Goal: Information Seeking & Learning: Find specific fact

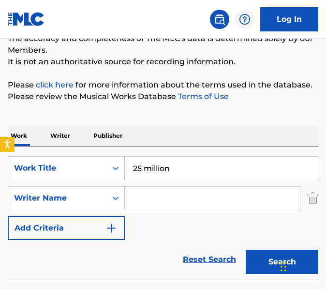
click at [132, 106] on div "The MLC Public Work Search The accuracy and completeness of The MLC's data is d…" at bounding box center [163, 145] width 326 height 329
click at [139, 174] on input "25 million" at bounding box center [221, 168] width 193 height 23
type input "WINNING SPEECH"
click at [135, 192] on input "Search Form" at bounding box center [212, 197] width 175 height 23
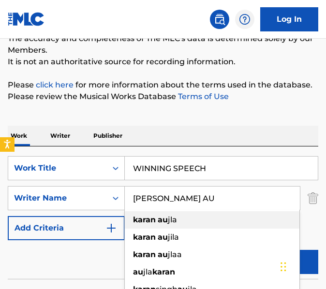
click at [147, 216] on strong "karan" at bounding box center [144, 219] width 23 height 9
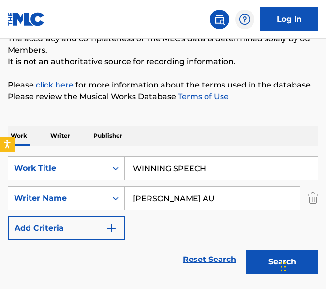
type input "[PERSON_NAME]"
click at [245, 250] on button "Search" at bounding box center [281, 262] width 72 height 24
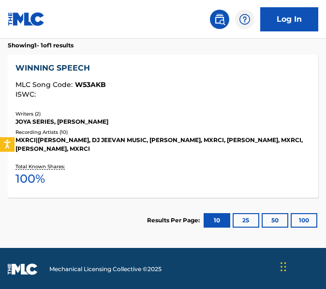
scroll to position [333, 0]
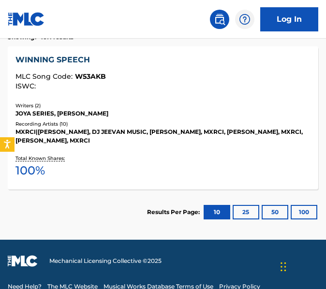
click at [134, 147] on div "WINNING SPEECH MLC Song Code : W53AKB ISWC : Writers ( 2 ) JOYA SERIES, [PERSON…" at bounding box center [163, 117] width 310 height 143
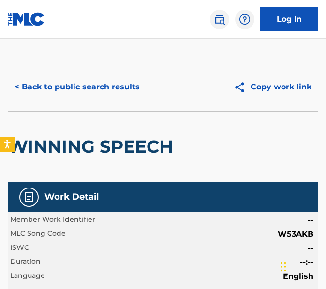
click at [64, 96] on button "< Back to public search results" at bounding box center [77, 87] width 139 height 24
